Goal: Task Accomplishment & Management: Manage account settings

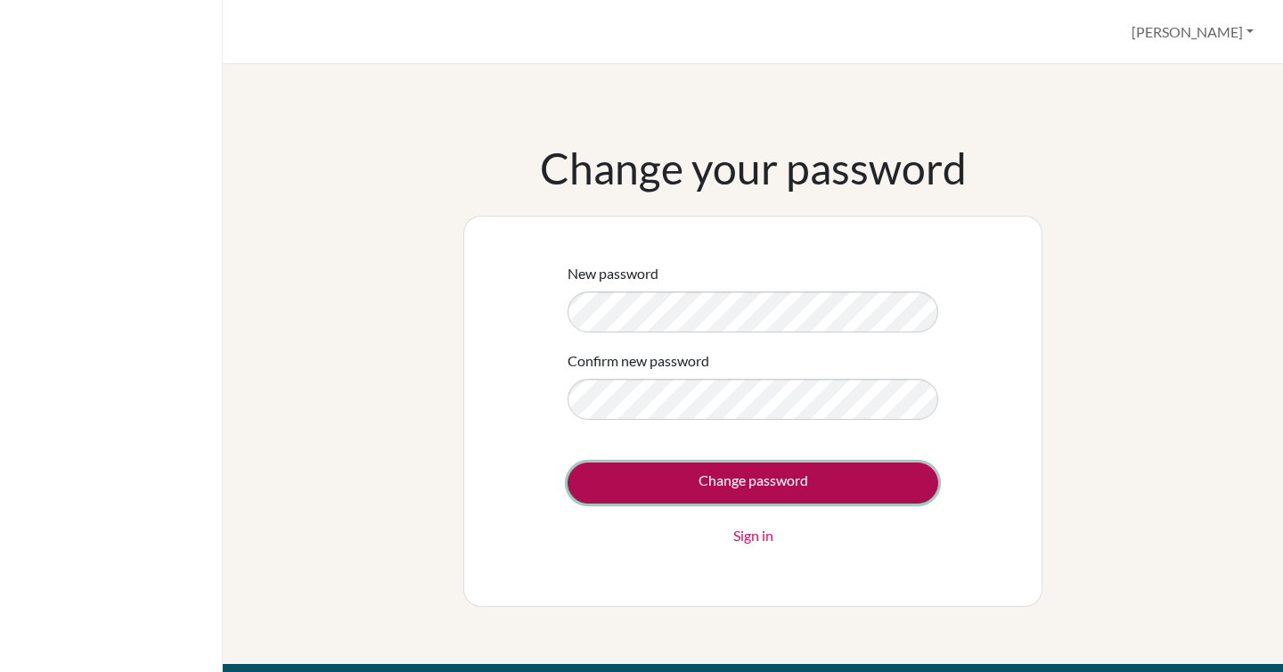
click at [665, 492] on input "Change password" at bounding box center [752, 482] width 371 height 41
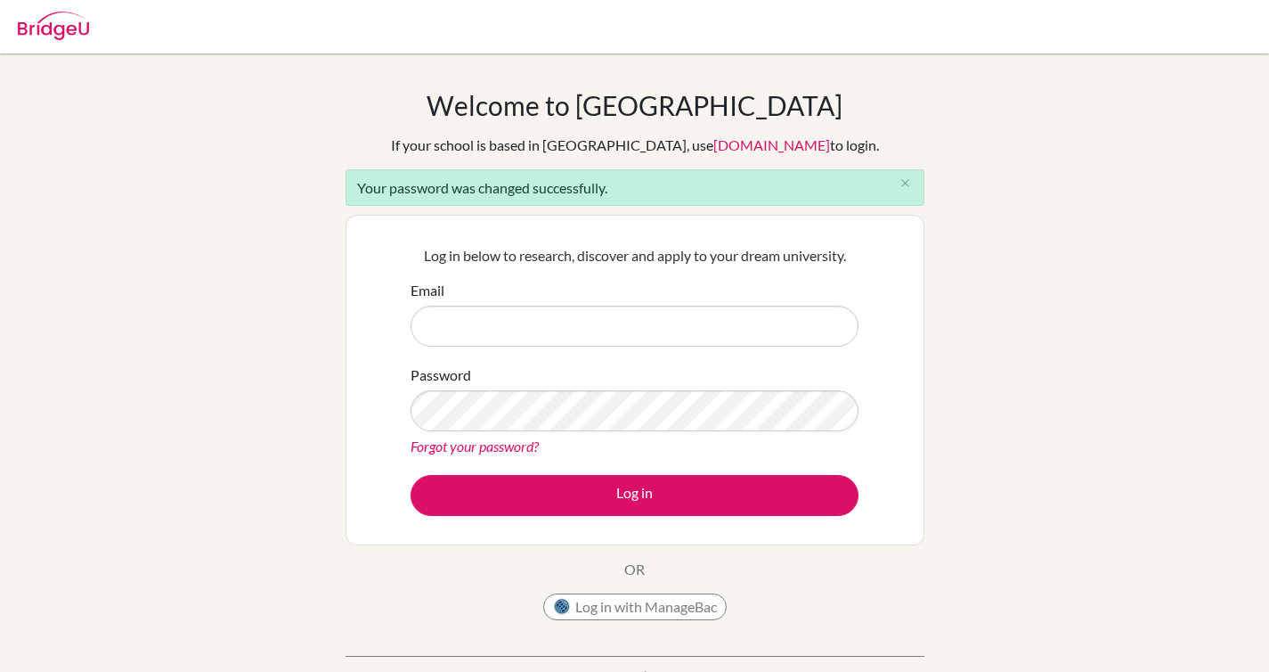
click at [494, 331] on input "Email" at bounding box center [635, 326] width 448 height 41
type input "[EMAIL_ADDRESS][DOMAIN_NAME]"
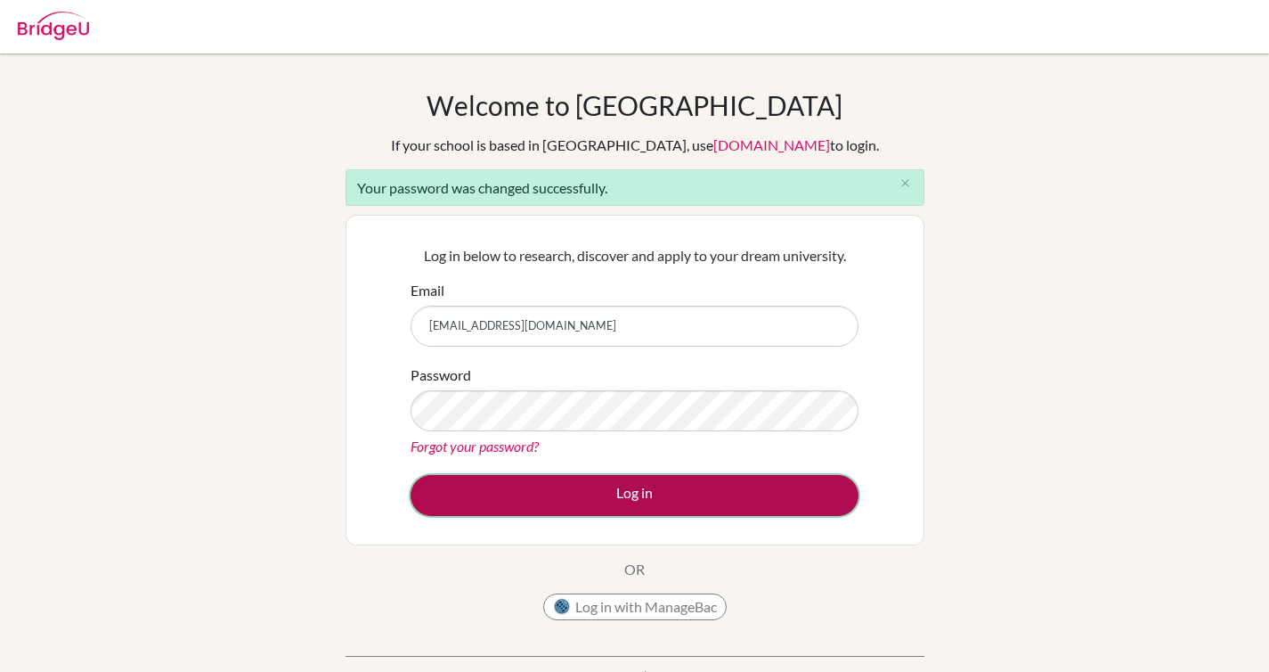
click at [623, 491] on button "Log in" at bounding box center [635, 495] width 448 height 41
